Goal: Use online tool/utility

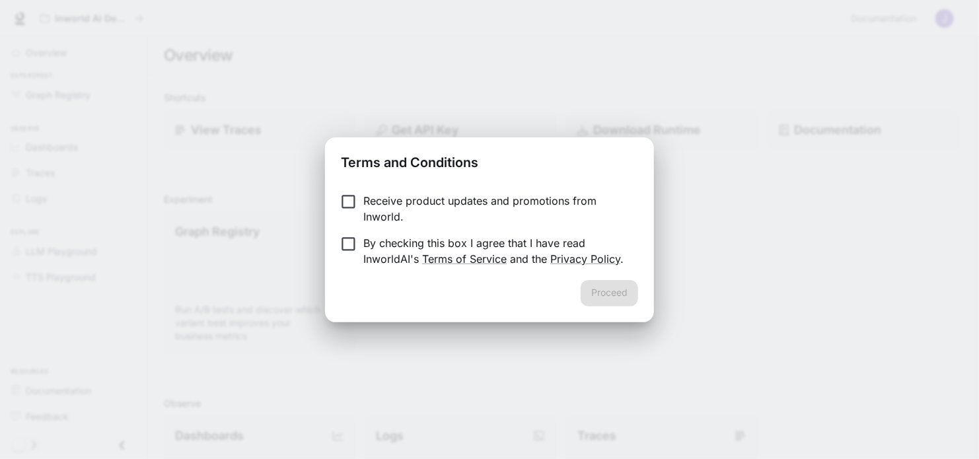
click at [381, 219] on p "Receive product updates and promotions from Inworld." at bounding box center [495, 209] width 264 height 32
click at [383, 207] on p "Receive product updates and promotions from Inworld." at bounding box center [495, 209] width 264 height 32
click at [611, 295] on button "Proceed" at bounding box center [609, 293] width 57 height 26
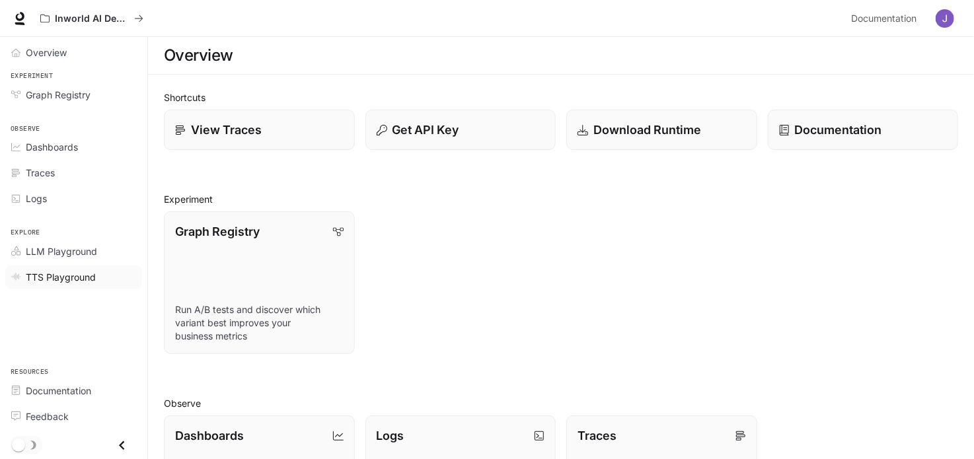
click at [66, 278] on span "TTS Playground" at bounding box center [61, 277] width 70 height 14
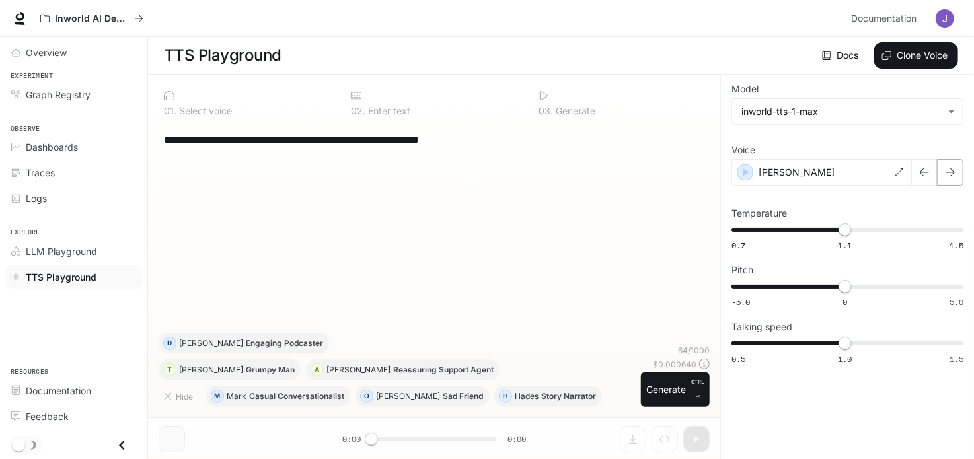
click at [942, 177] on button "button" at bounding box center [950, 172] width 26 height 26
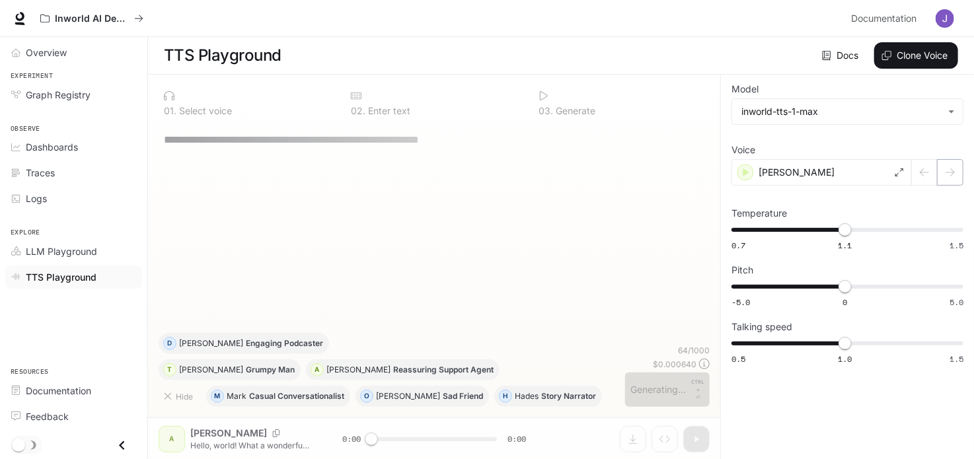
click at [942, 177] on div at bounding box center [938, 172] width 52 height 26
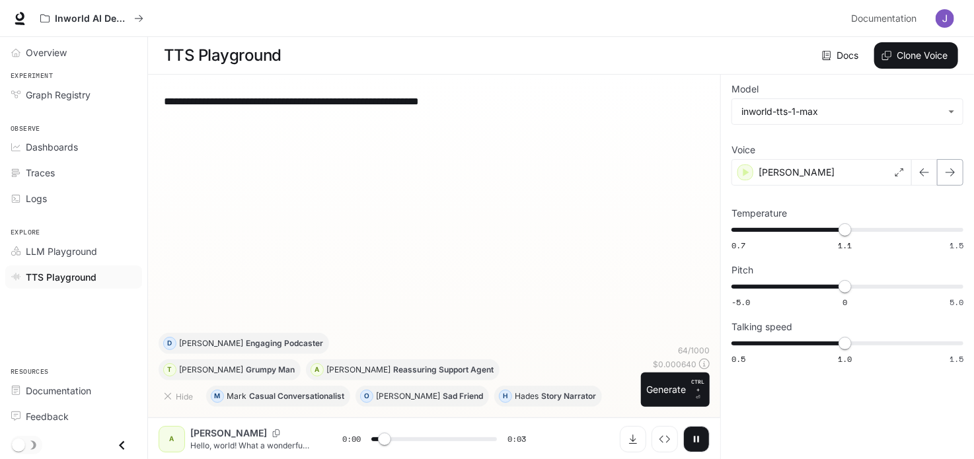
click at [940, 169] on button "button" at bounding box center [950, 172] width 26 height 26
click at [955, 172] on icon "button" at bounding box center [950, 172] width 11 height 11
type input "*"
